Goal: Task Accomplishment & Management: Manage account settings

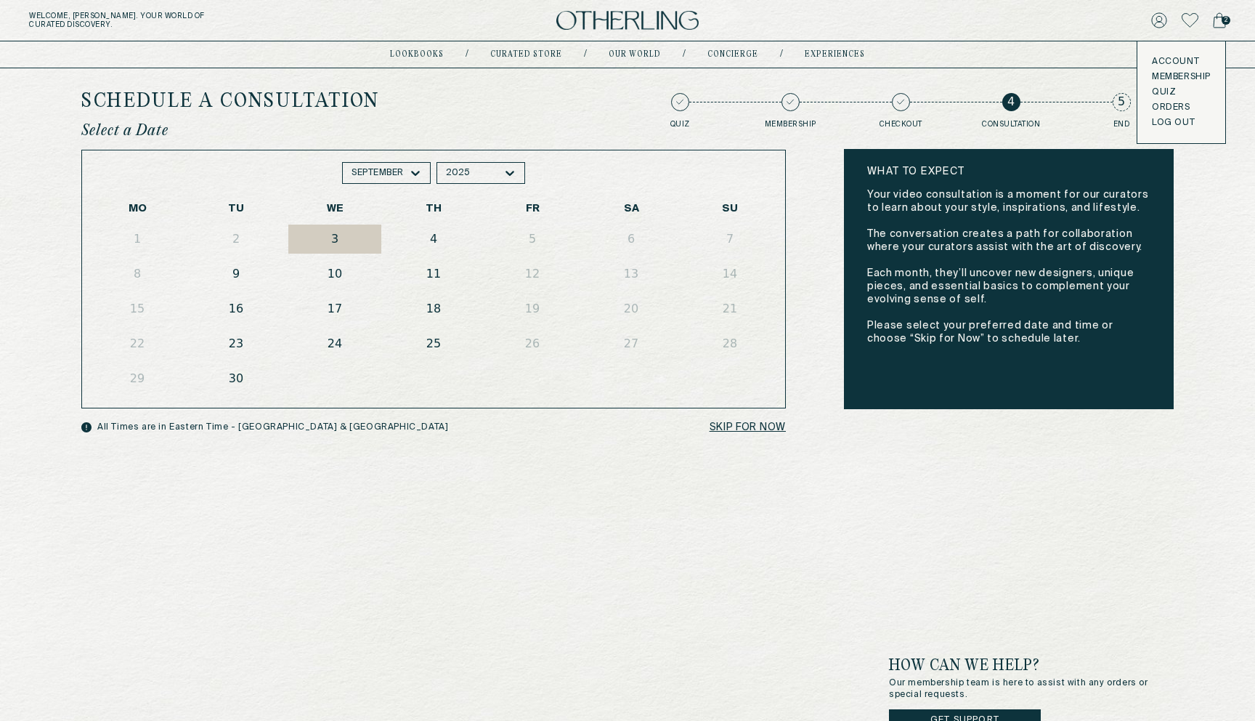
click at [1158, 128] on button "LOG OUT" at bounding box center [1173, 123] width 43 height 12
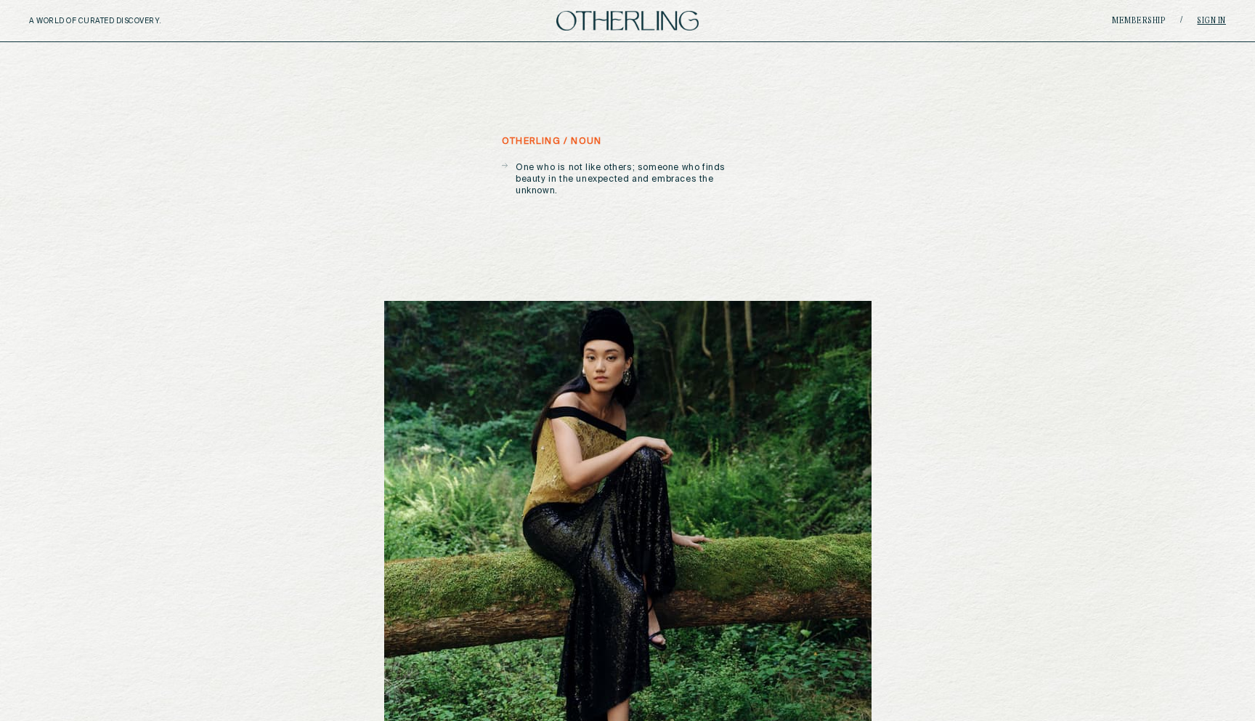
click at [1218, 19] on link "Sign in" at bounding box center [1211, 21] width 29 height 9
